Goal: Transaction & Acquisition: Purchase product/service

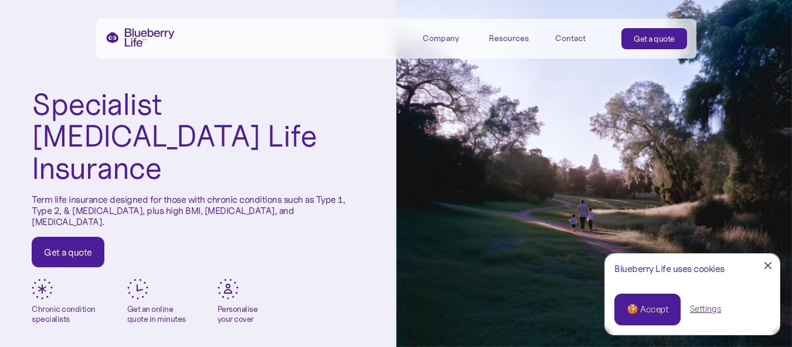
click at [72, 246] on div "Get a quote" at bounding box center [68, 252] width 48 height 12
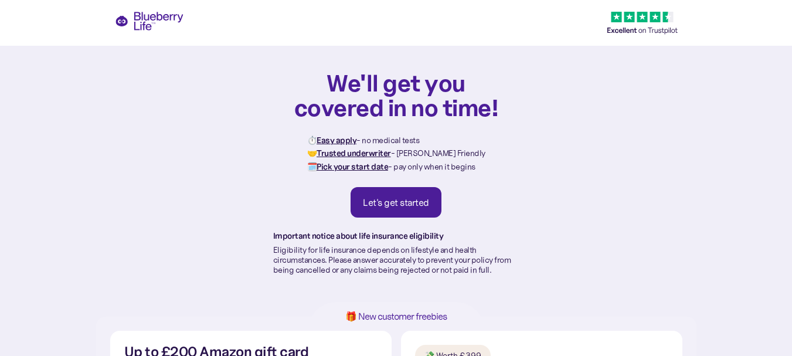
click at [406, 202] on div "Let's get started" at bounding box center [396, 202] width 66 height 12
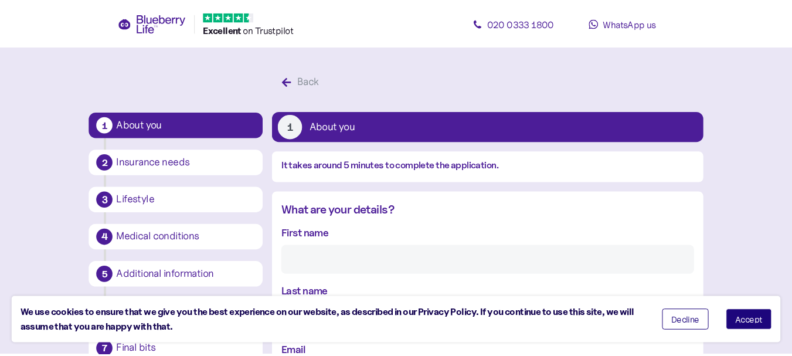
scroll to position [22, 0]
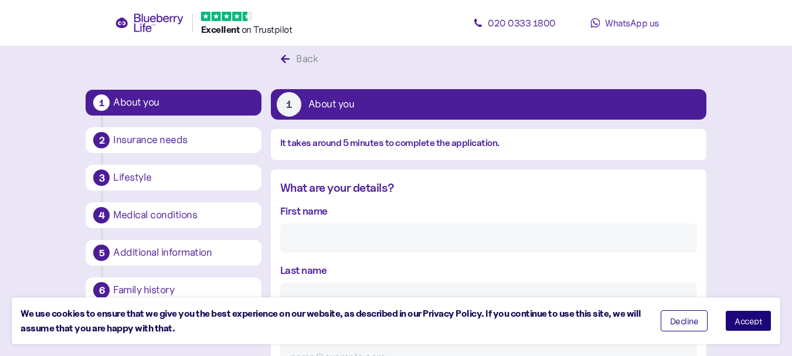
click at [749, 324] on span "Accept" at bounding box center [749, 321] width 28 height 8
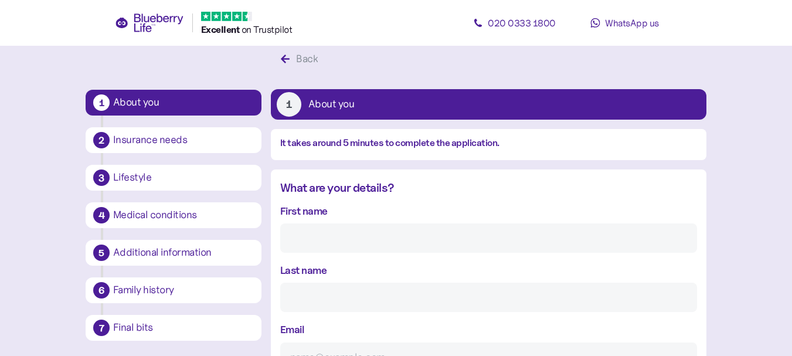
click at [319, 237] on input "First name" at bounding box center [488, 237] width 417 height 29
type input "[PERSON_NAME]"
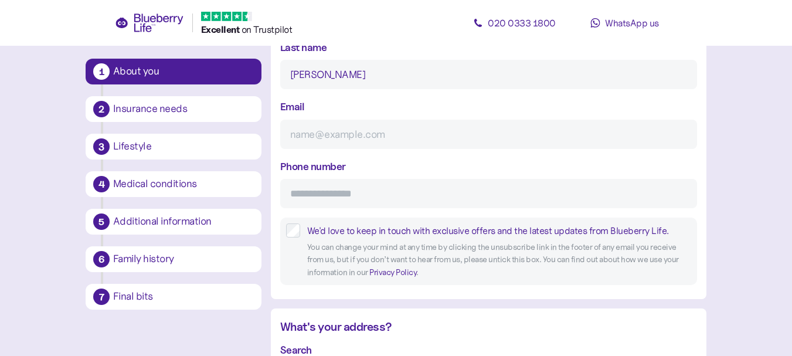
scroll to position [248, 0]
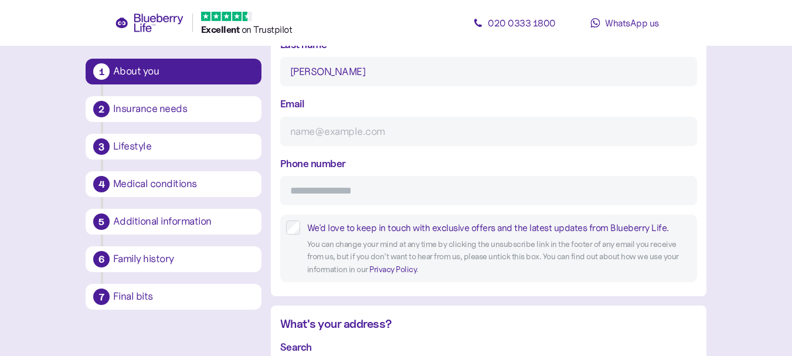
type input "[PERSON_NAME]"
click at [409, 125] on input "Email" at bounding box center [488, 131] width 417 height 29
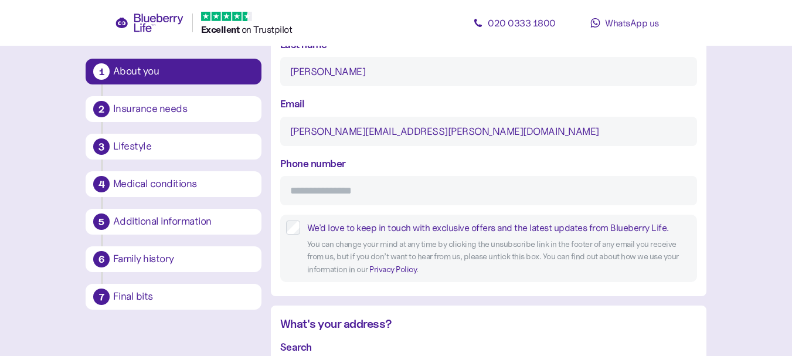
type input "[PERSON_NAME][EMAIL_ADDRESS][PERSON_NAME][DOMAIN_NAME]"
click at [366, 195] on input "Phone number" at bounding box center [488, 190] width 417 height 29
type input "**********"
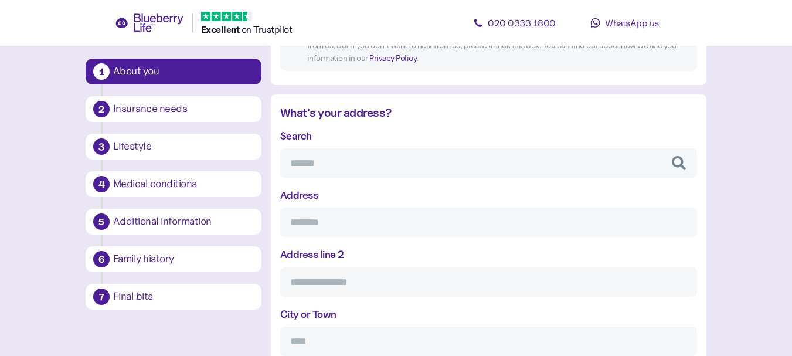
scroll to position [505, 0]
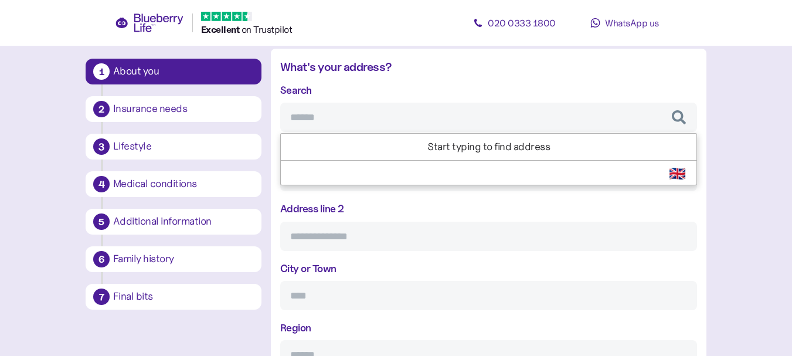
click at [405, 108] on input "Search" at bounding box center [488, 117] width 417 height 29
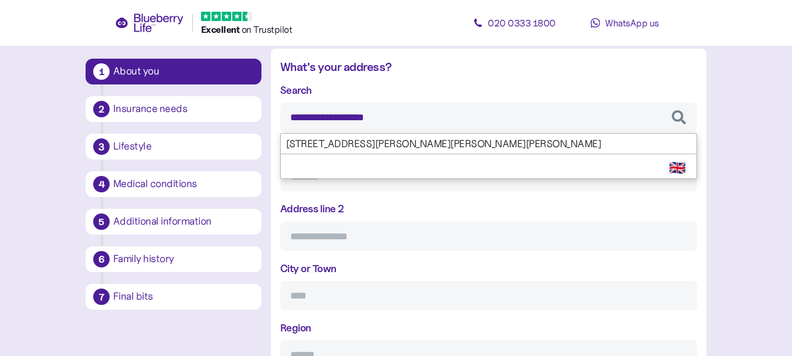
type input "**********"
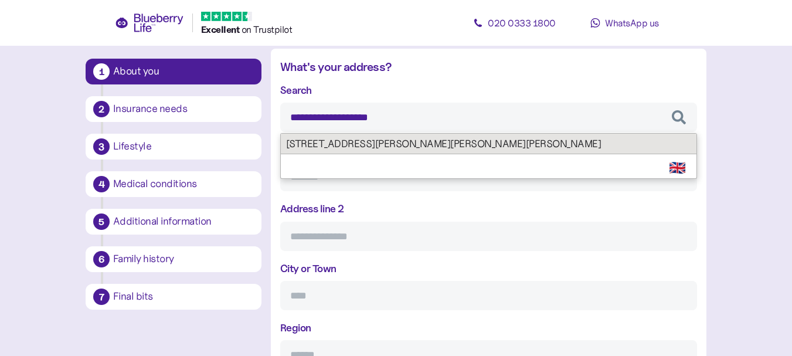
click at [469, 146] on div "**********" at bounding box center [488, 255] width 417 height 347
type input "**********"
type input "******"
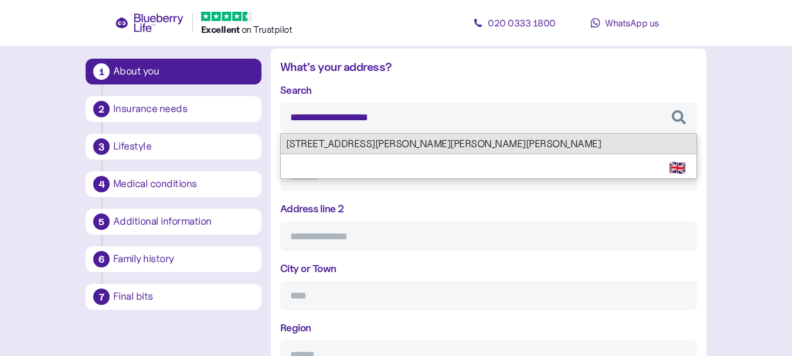
type input "*******"
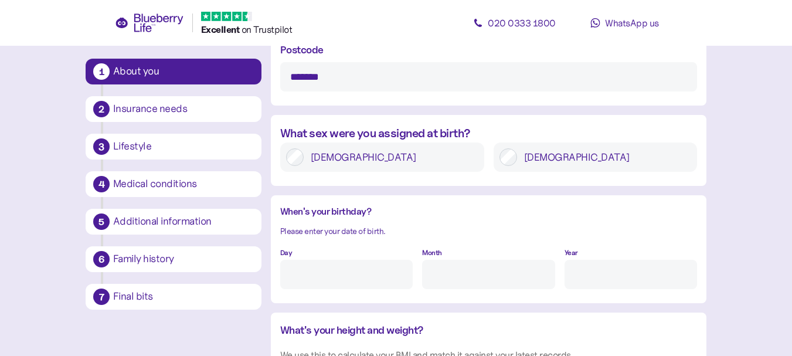
scroll to position [853, 0]
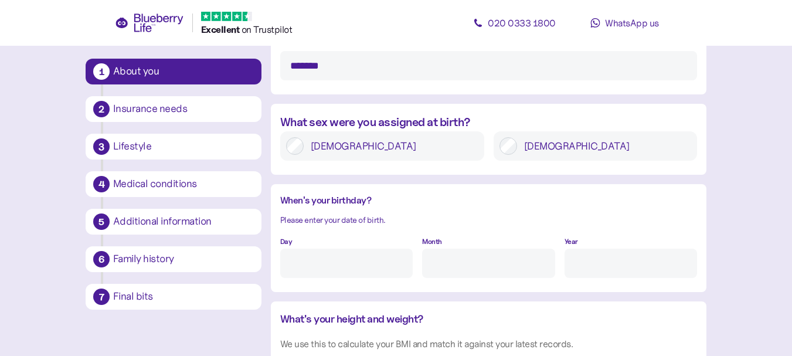
type input "**********"
click at [328, 269] on input "Day" at bounding box center [346, 263] width 133 height 29
type input "1"
type input "6"
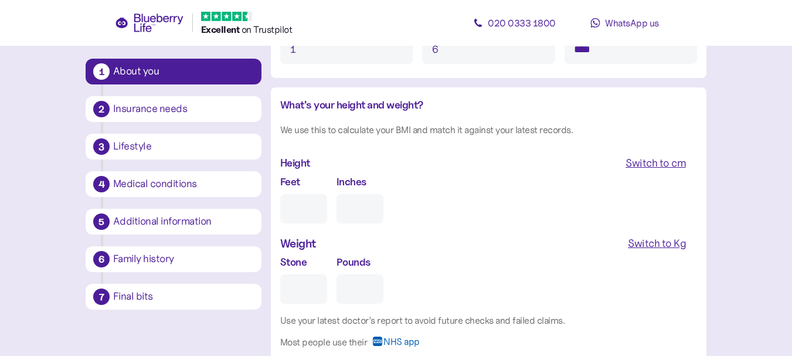
scroll to position [1093, 0]
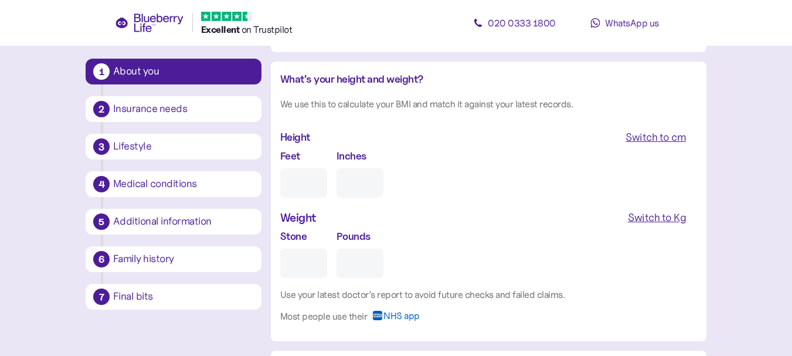
type input "****"
click at [313, 181] on input "Feet" at bounding box center [303, 182] width 47 height 29
type input "5"
type input "0"
type input "5"
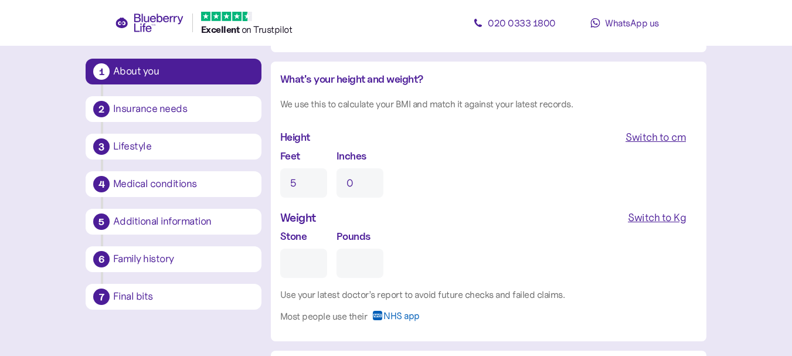
click at [366, 184] on input "0" at bounding box center [360, 182] width 47 height 29
type input "6"
click at [365, 264] on input "Pounds" at bounding box center [360, 263] width 47 height 29
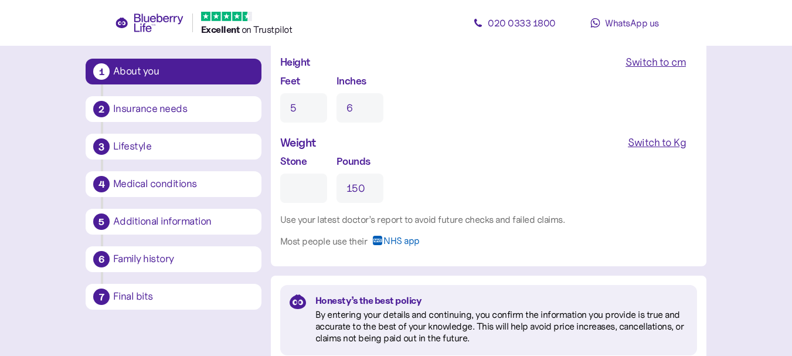
scroll to position [1171, 0]
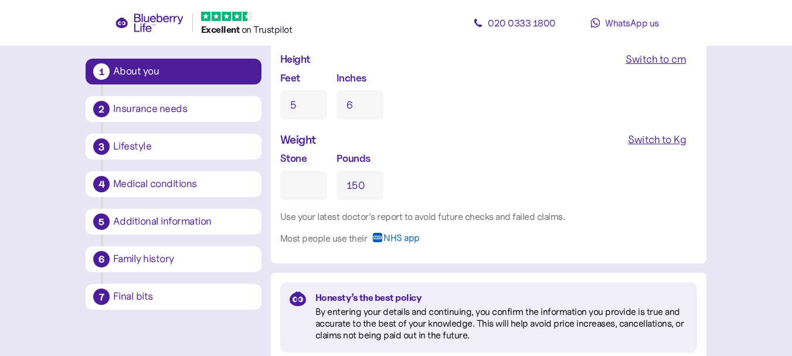
type input "13"
click at [359, 103] on input "6" at bounding box center [360, 104] width 47 height 29
type input "5"
click at [451, 180] on div "Stone Pounds 13" at bounding box center [488, 175] width 417 height 50
click at [376, 184] on input "13" at bounding box center [360, 185] width 47 height 29
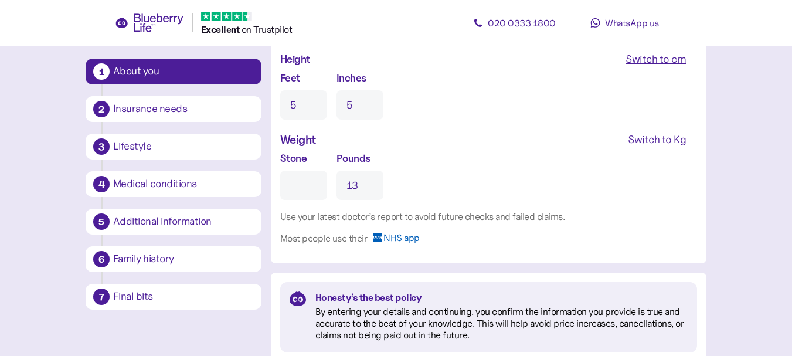
click at [663, 138] on div "Switch to Kg" at bounding box center [657, 139] width 58 height 16
click at [317, 188] on input "Kg" at bounding box center [330, 185] width 100 height 29
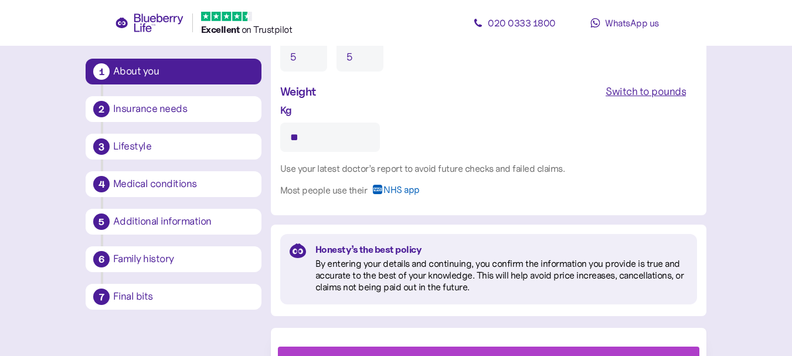
scroll to position [1274, 0]
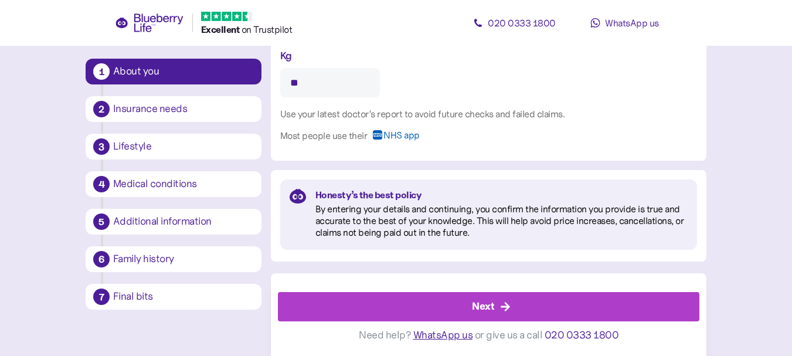
type input "**"
click at [494, 304] on div "Next" at bounding box center [483, 306] width 22 height 16
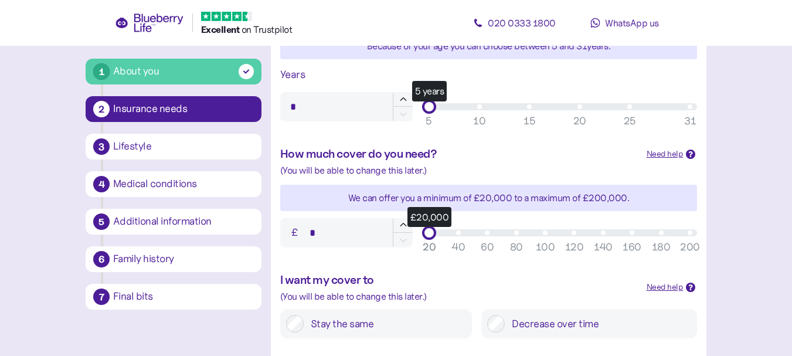
scroll to position [416, 0]
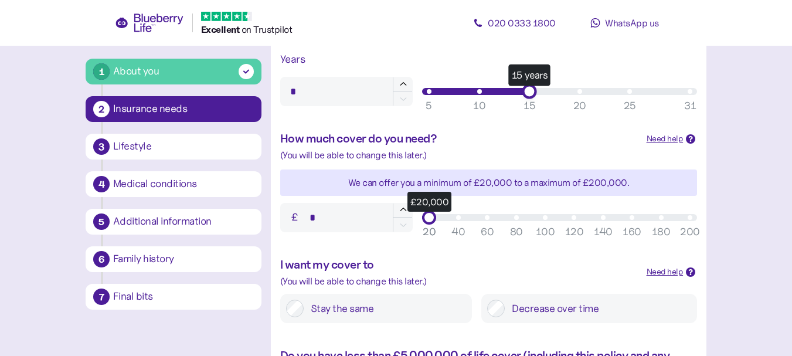
type input "**"
click at [530, 90] on div "15 years" at bounding box center [559, 91] width 261 height 7
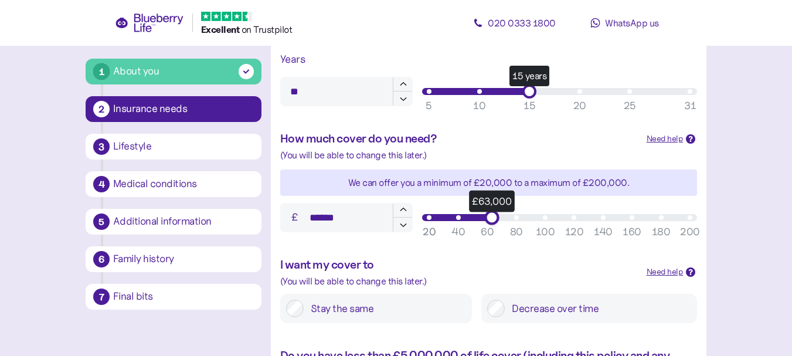
click at [487, 218] on div "£63,000" at bounding box center [559, 217] width 261 height 7
click at [517, 218] on div "£63,000" at bounding box center [559, 217] width 261 height 7
click at [402, 224] on icon "button" at bounding box center [403, 224] width 11 height 11
click at [544, 215] on div "£80,000" at bounding box center [559, 217] width 261 height 7
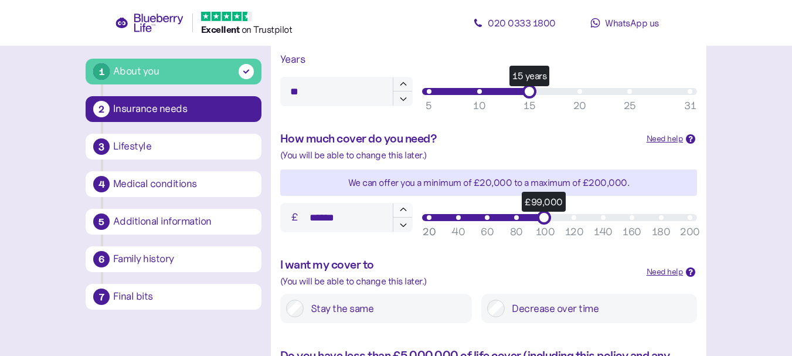
type input "*******"
click at [402, 209] on icon "button" at bounding box center [403, 210] width 11 height 11
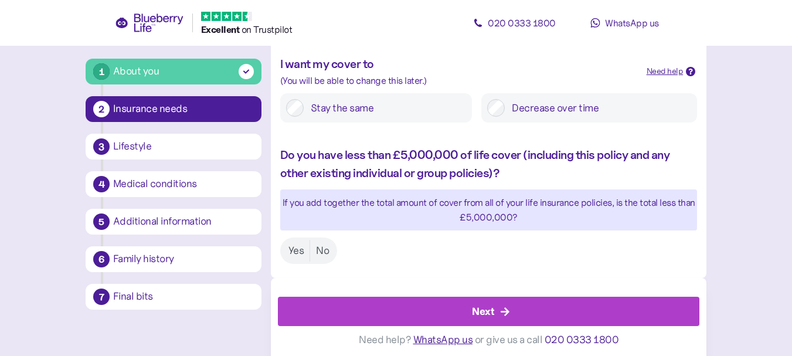
scroll to position [619, 0]
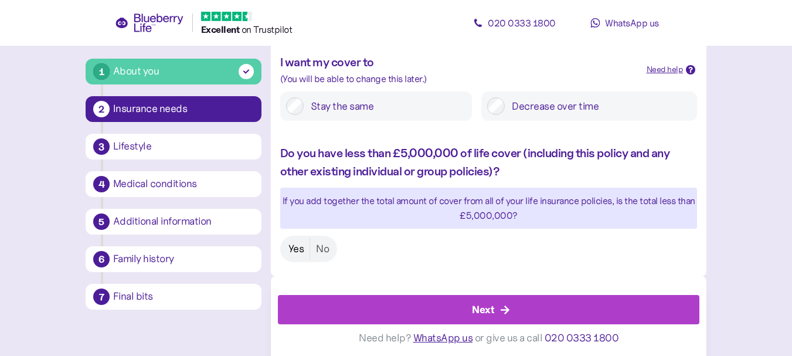
click at [296, 243] on label "Yes" at bounding box center [297, 249] width 28 height 22
click at [489, 310] on div "Next" at bounding box center [483, 310] width 22 height 16
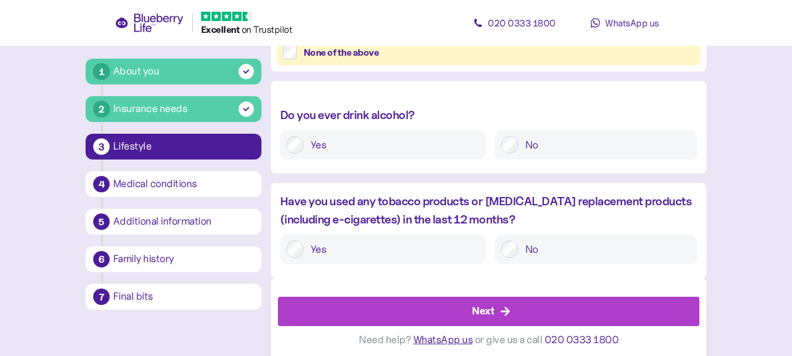
scroll to position [534, 0]
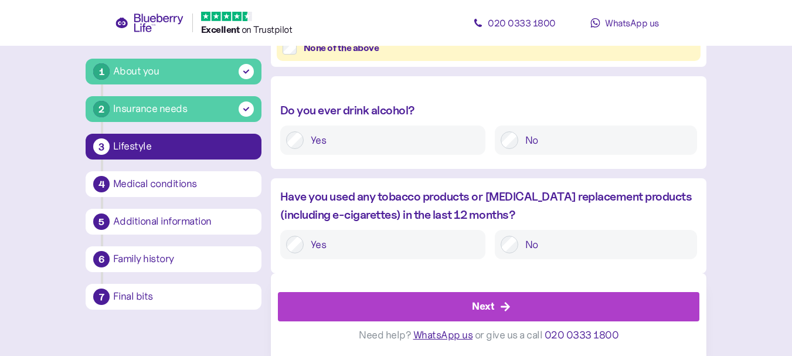
click at [508, 304] on icon "button" at bounding box center [505, 306] width 11 height 11
